Goal: Task Accomplishment & Management: Manage account settings

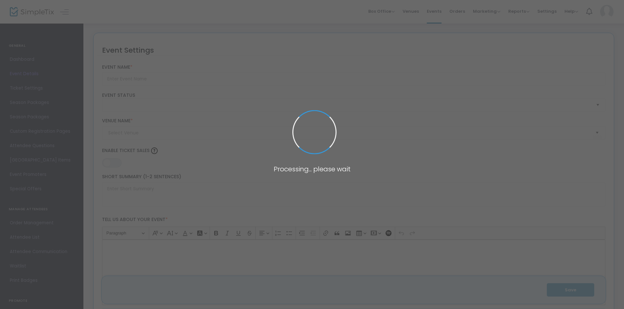
type input "Milwaukee Rock Theatre Presents: GREEN DAY’S AMERICAN IDIOT"
type textarea "Milwaukee Rock Theatre Presents: GREEN DAY’S AMERICAN IDIOT. [GEOGRAPHIC_DATA],…"
type input "Buy Tickets"
checkbox input "true"
type input "Inspiration Studios"
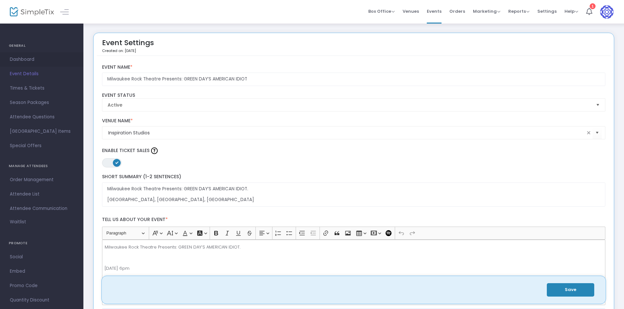
click at [21, 60] on span "Dashboard" at bounding box center [42, 59] width 64 height 9
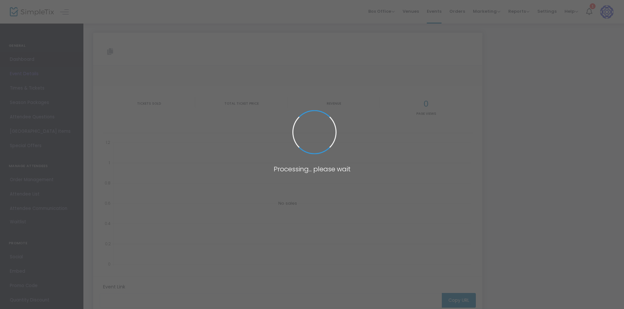
type input "[URL][DOMAIN_NAME]"
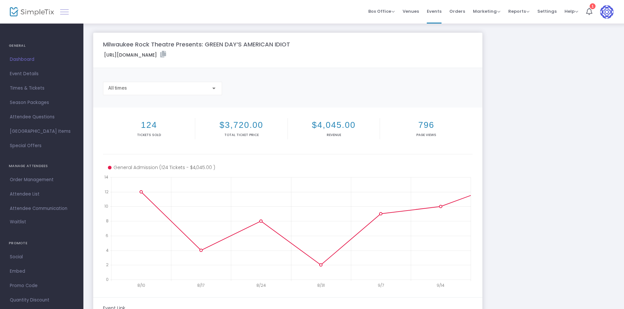
click at [64, 13] on link at bounding box center [64, 12] width 9 height 9
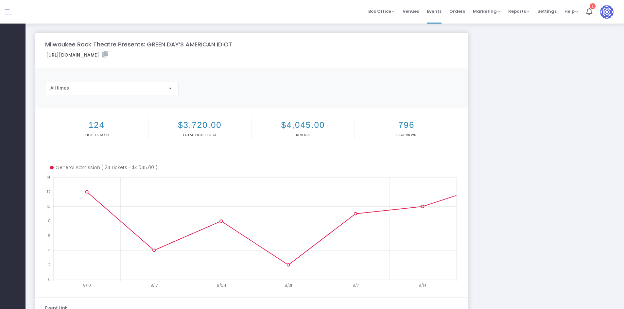
click at [9, 15] on link at bounding box center [9, 12] width 9 height 9
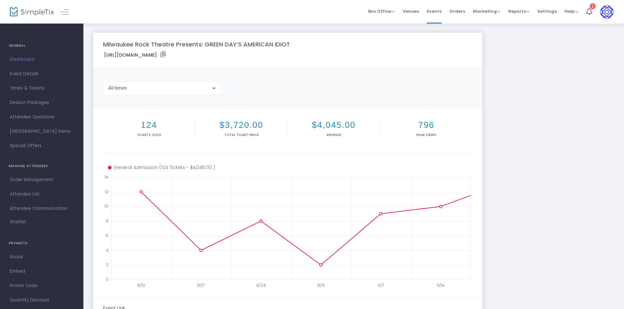
click at [19, 45] on h4 "GENERAL" at bounding box center [42, 45] width 66 height 13
click at [24, 73] on span "Event Details" at bounding box center [42, 74] width 64 height 9
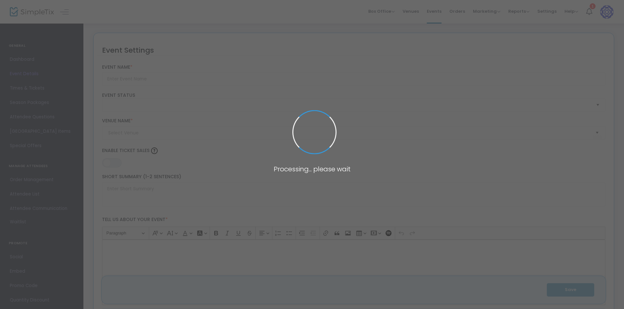
type input "Milwaukee Rock Theatre Presents: GREEN DAY’S AMERICAN IDIOT"
type textarea "Milwaukee Rock Theatre Presents: GREEN DAY’S AMERICAN IDIOT. [GEOGRAPHIC_DATA],…"
type input "Buy Tickets"
checkbox input "true"
type input "Inspiration Studios"
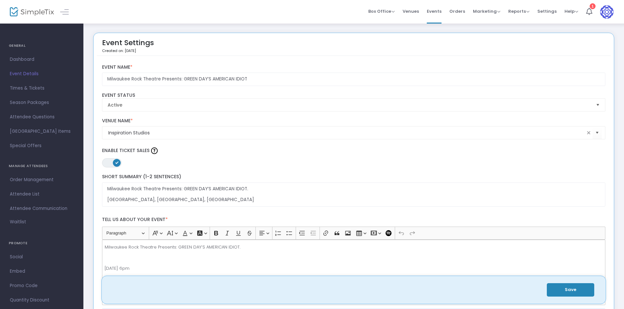
click at [55, 14] on div at bounding box center [58, 12] width 32 height 24
click at [45, 16] on img at bounding box center [32, 11] width 44 height 9
